Goal: Find contact information: Find contact information

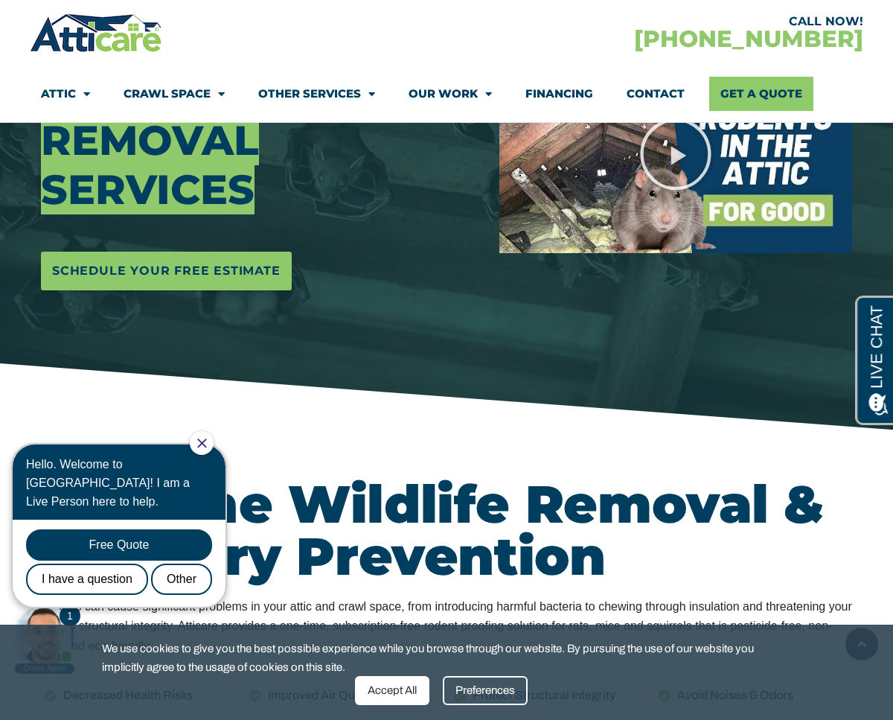
scroll to position [301, 0]
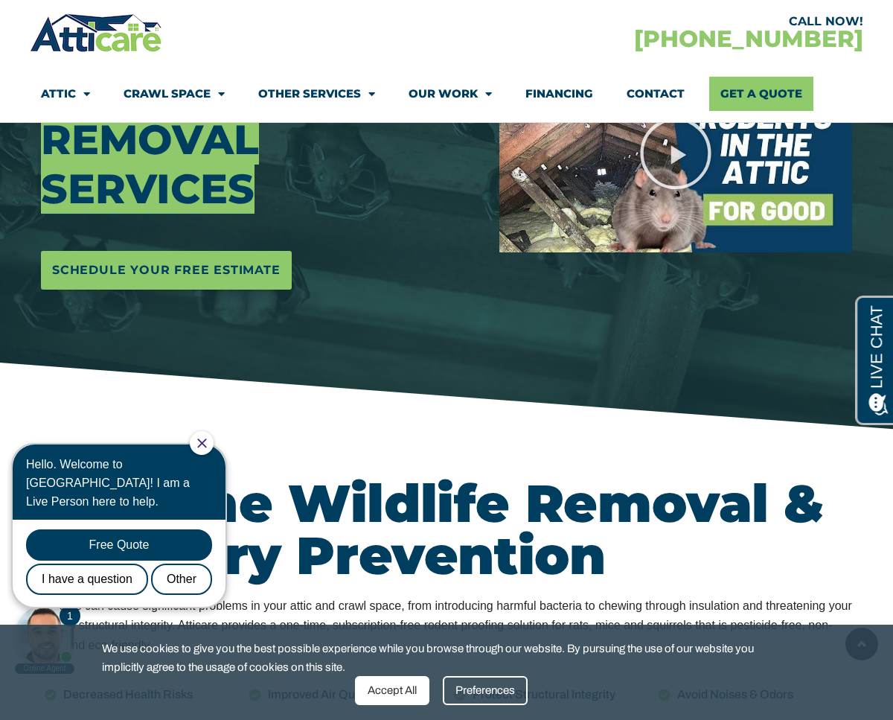
click at [207, 444] on icon "Close Chat" at bounding box center [202, 443] width 10 height 10
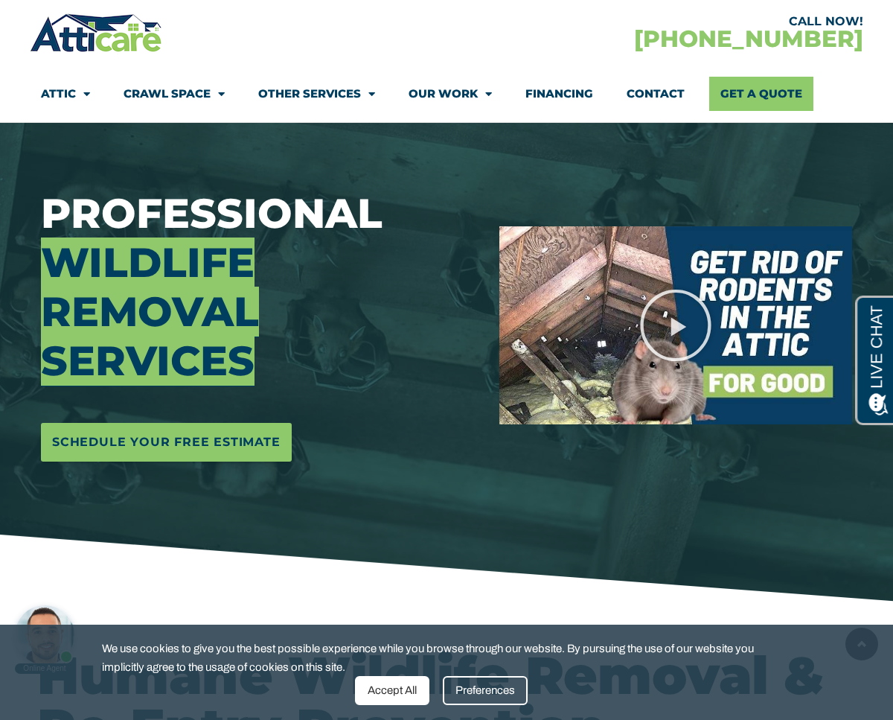
scroll to position [0, 0]
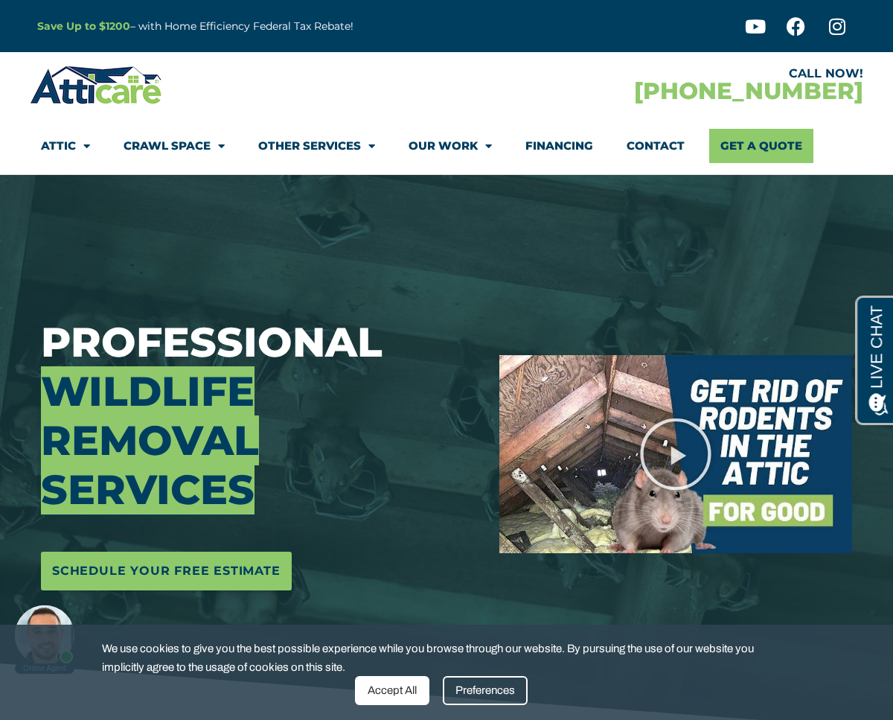
click at [653, 150] on link "Contact" at bounding box center [656, 146] width 58 height 34
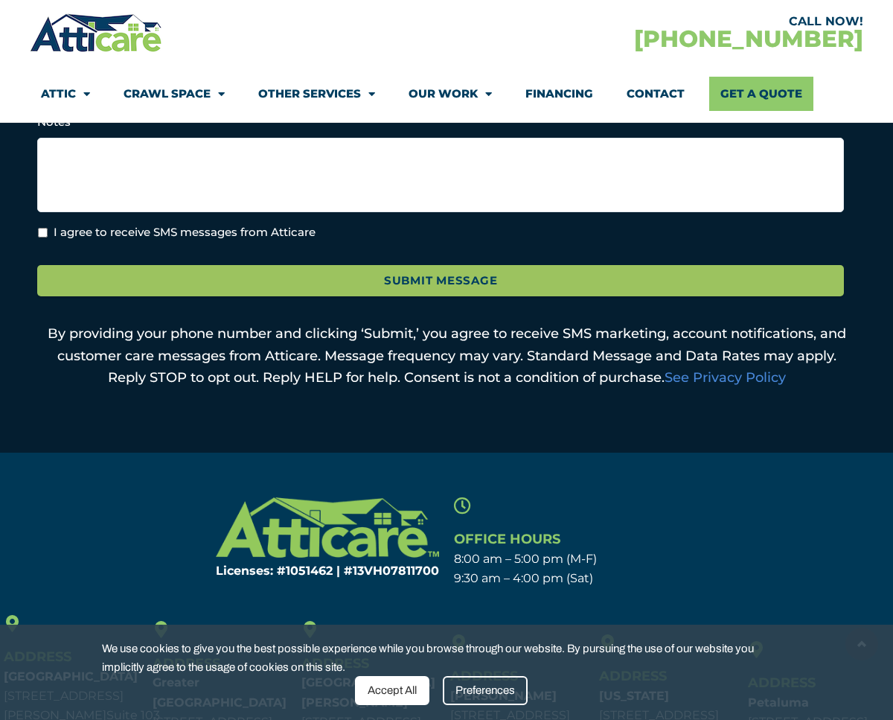
scroll to position [712, 0]
